Goal: Information Seeking & Learning: Check status

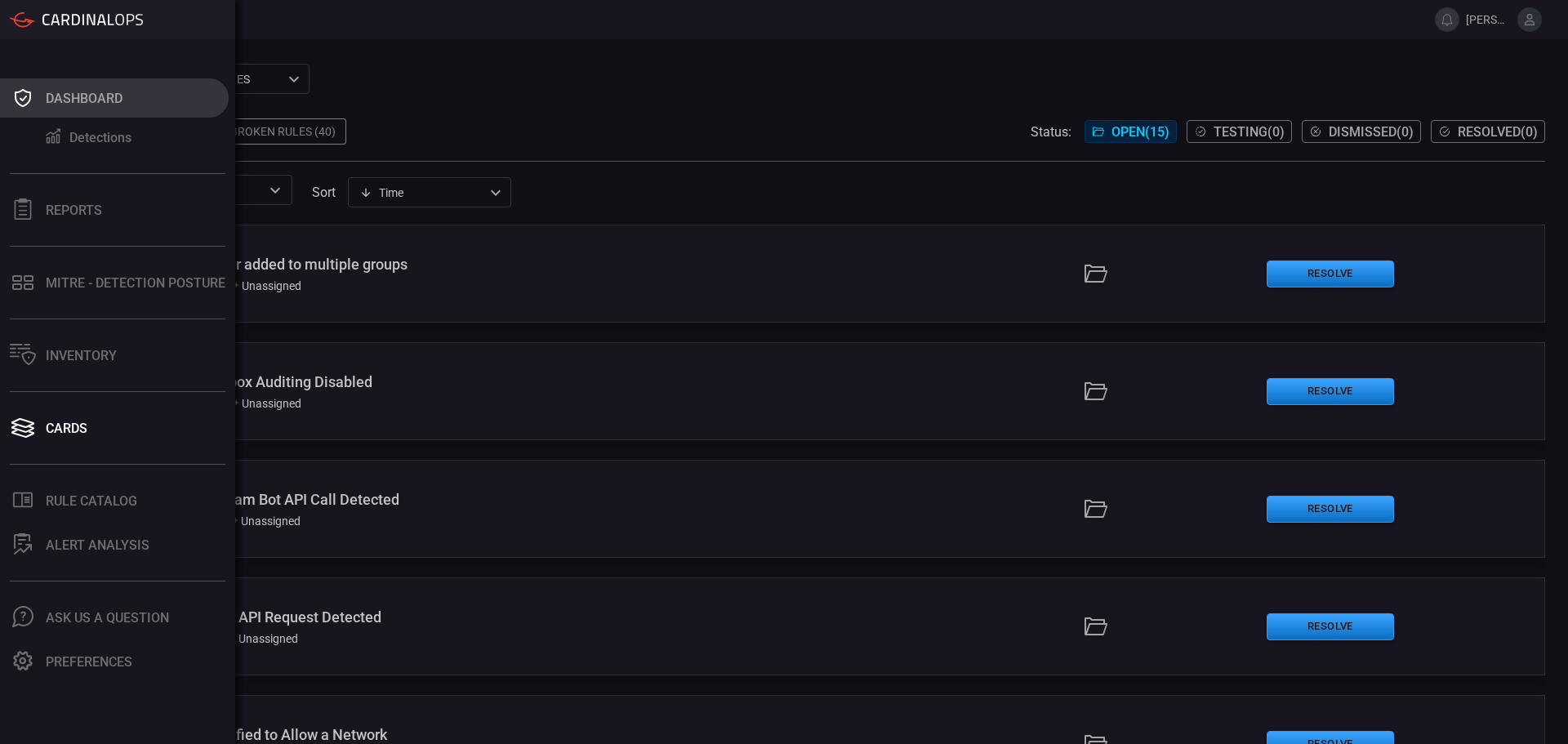
click at [31, 106] on icon at bounding box center [23, 98] width 26 height 23
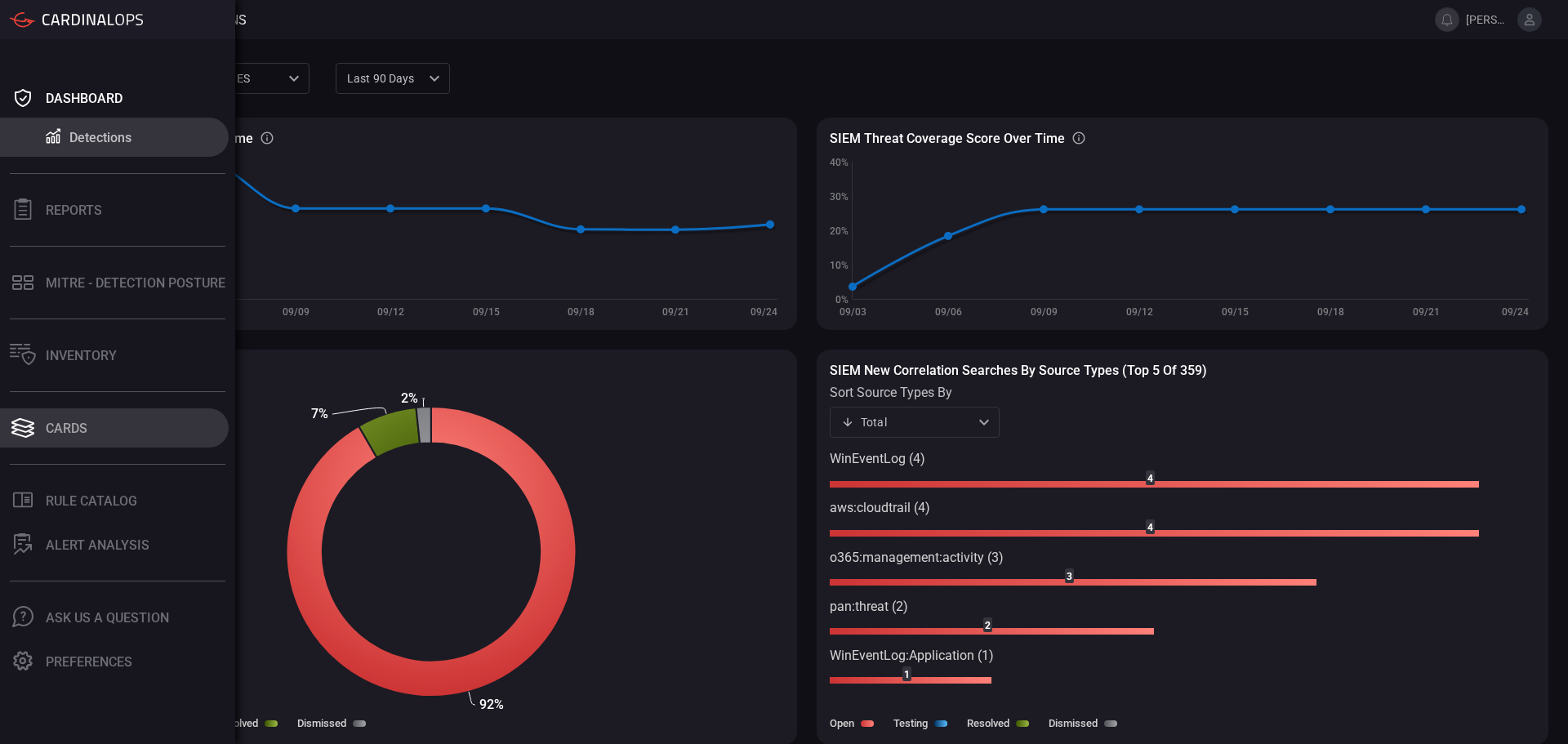
click at [27, 436] on icon at bounding box center [23, 433] width 23 height 8
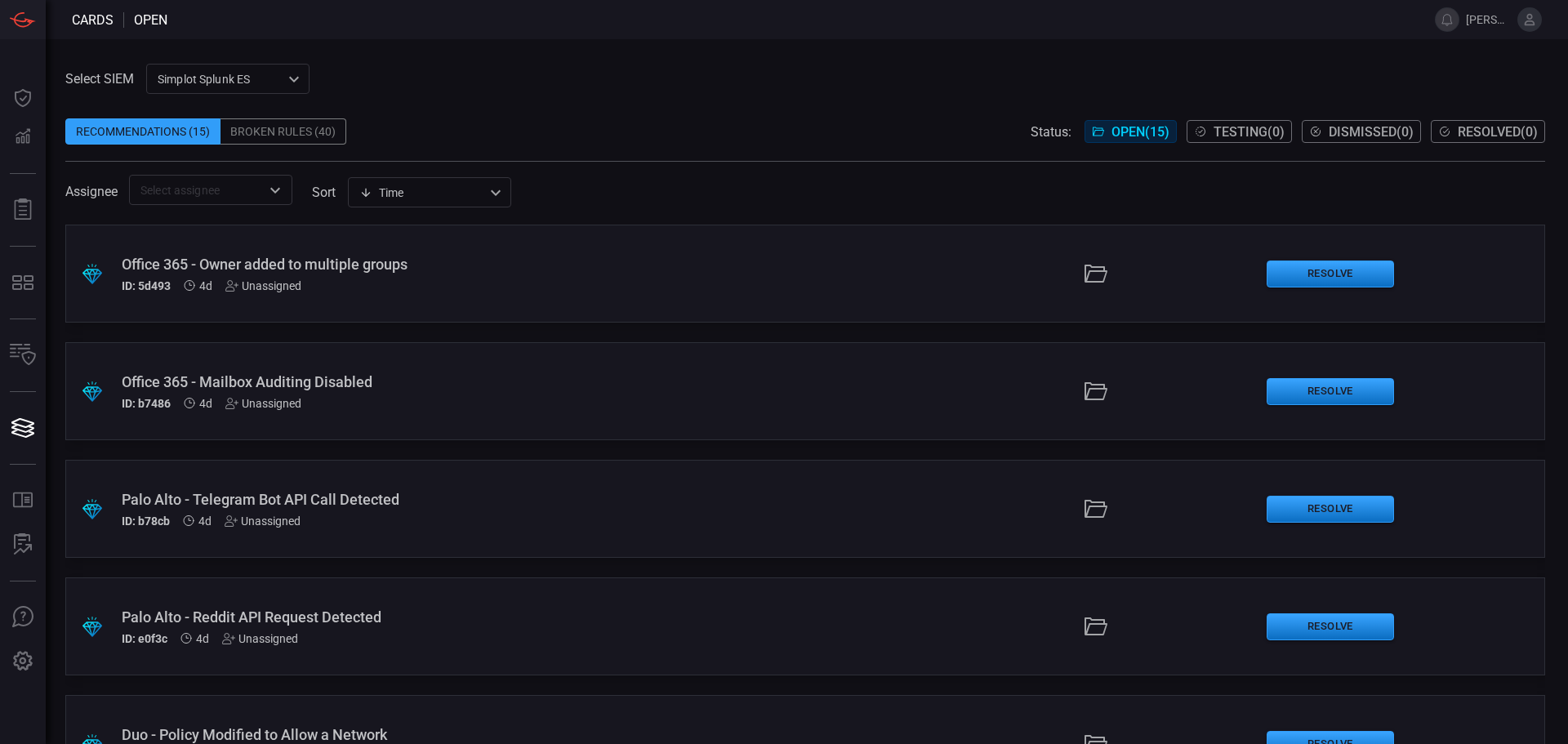
click at [300, 131] on div "Broken Rules (40)" at bounding box center [283, 131] width 126 height 26
